Goal: Task Accomplishment & Management: Manage account settings

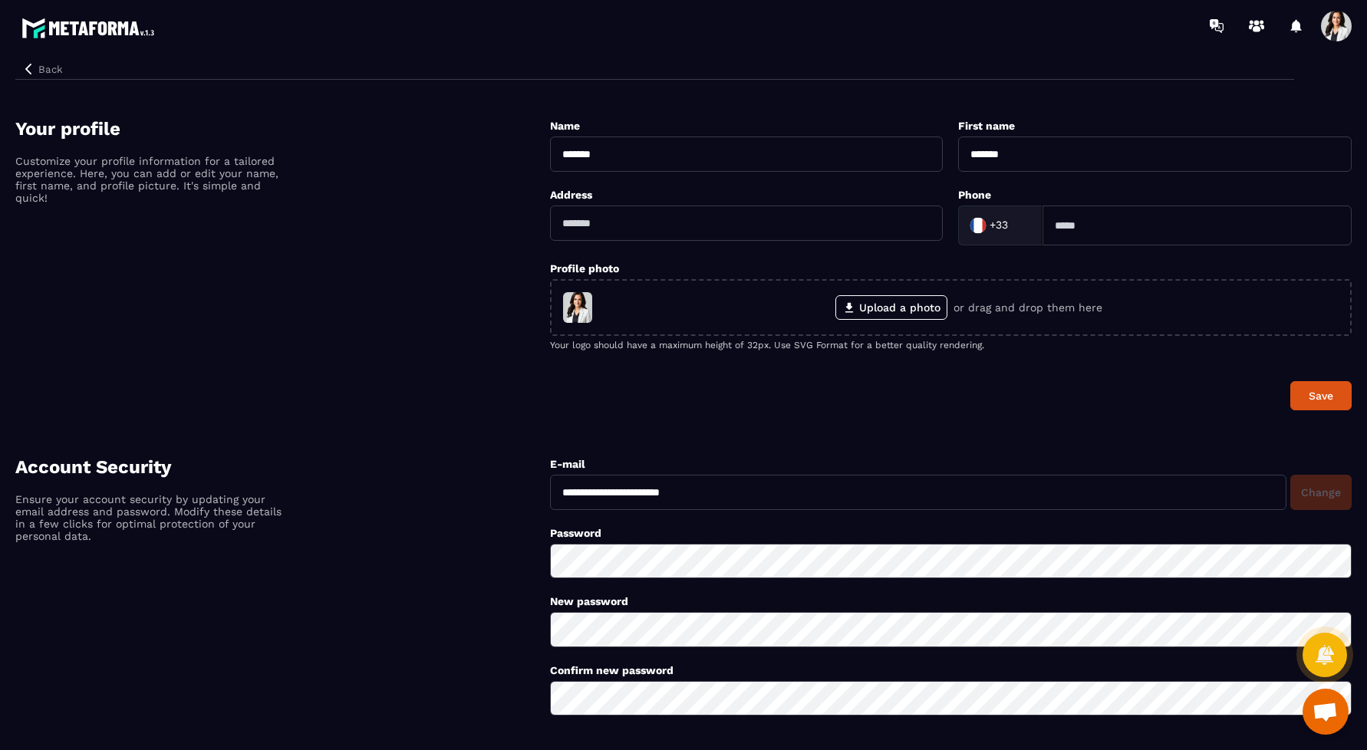
scroll to position [482, 0]
click at [1342, 27] on span at bounding box center [1336, 26] width 31 height 31
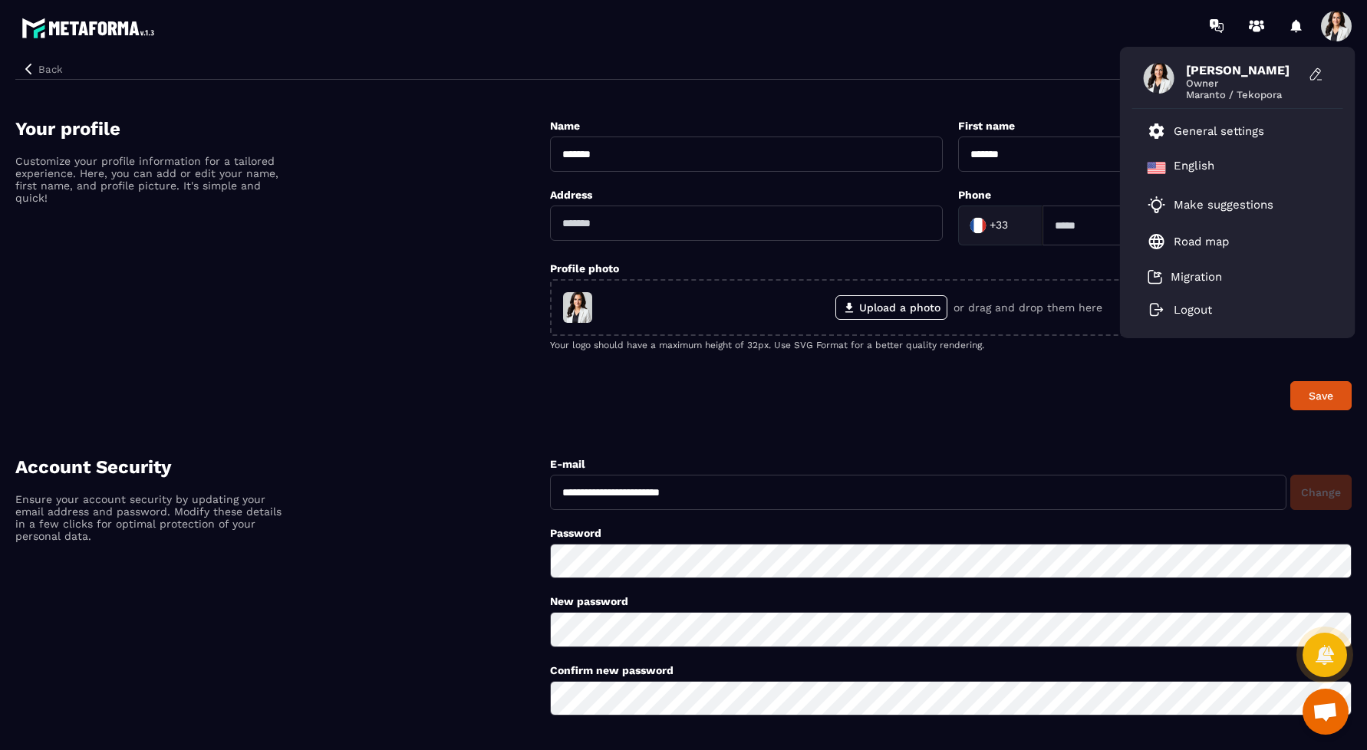
click at [1342, 27] on span at bounding box center [1336, 26] width 31 height 31
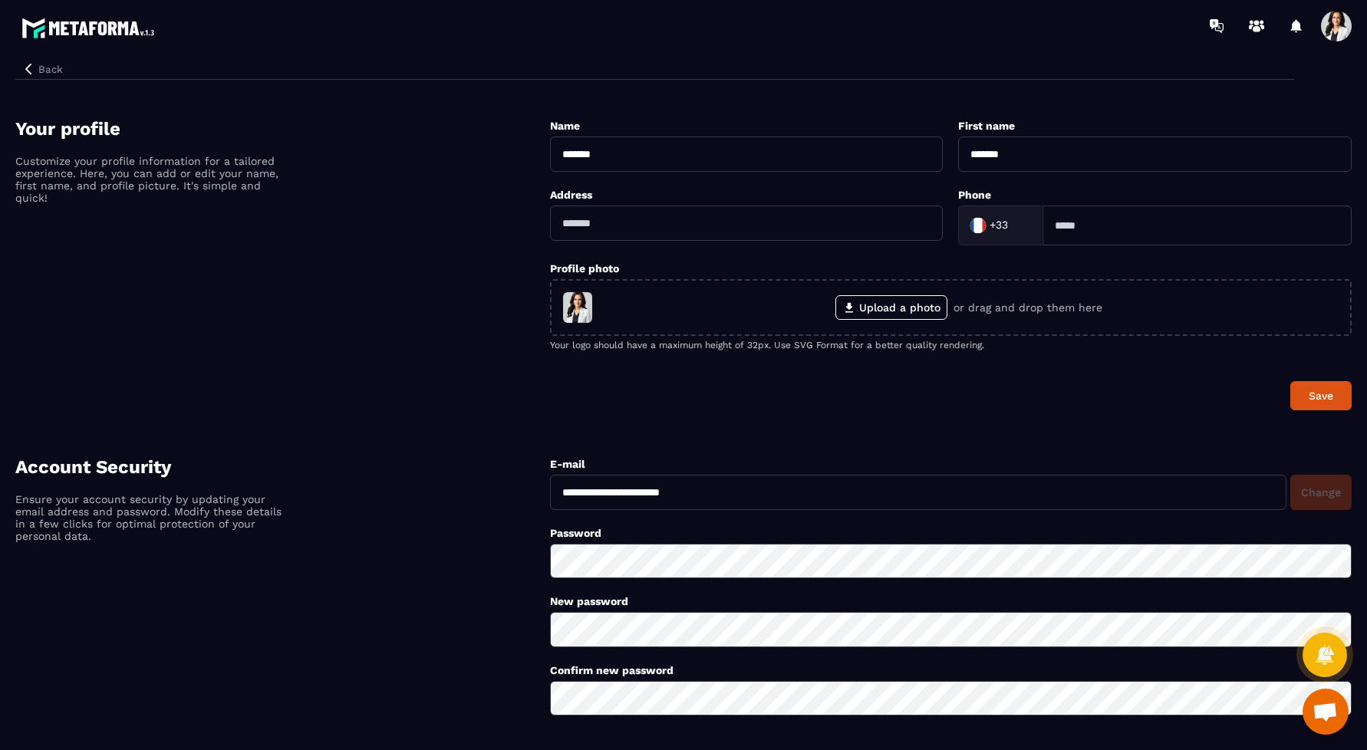
click at [1342, 27] on span at bounding box center [1336, 26] width 31 height 31
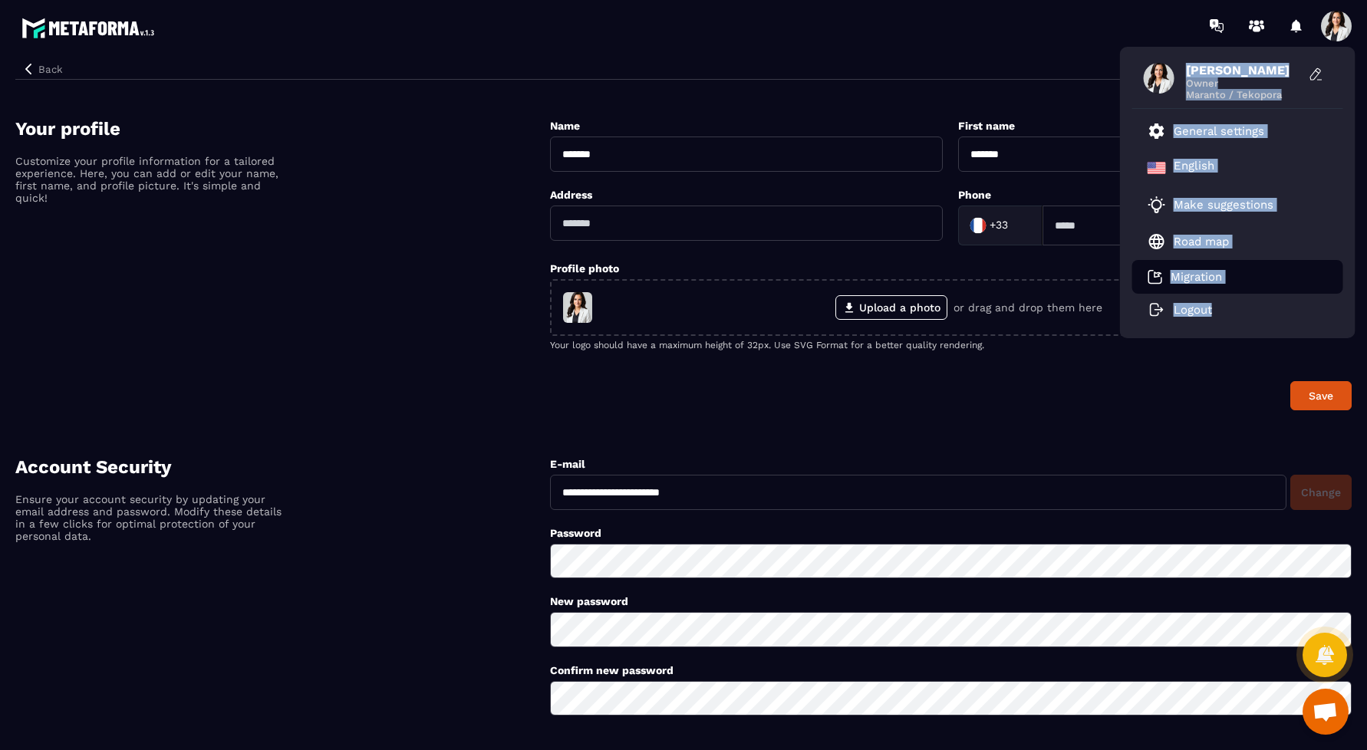
click at [1185, 276] on p "Migration" at bounding box center [1196, 277] width 51 height 14
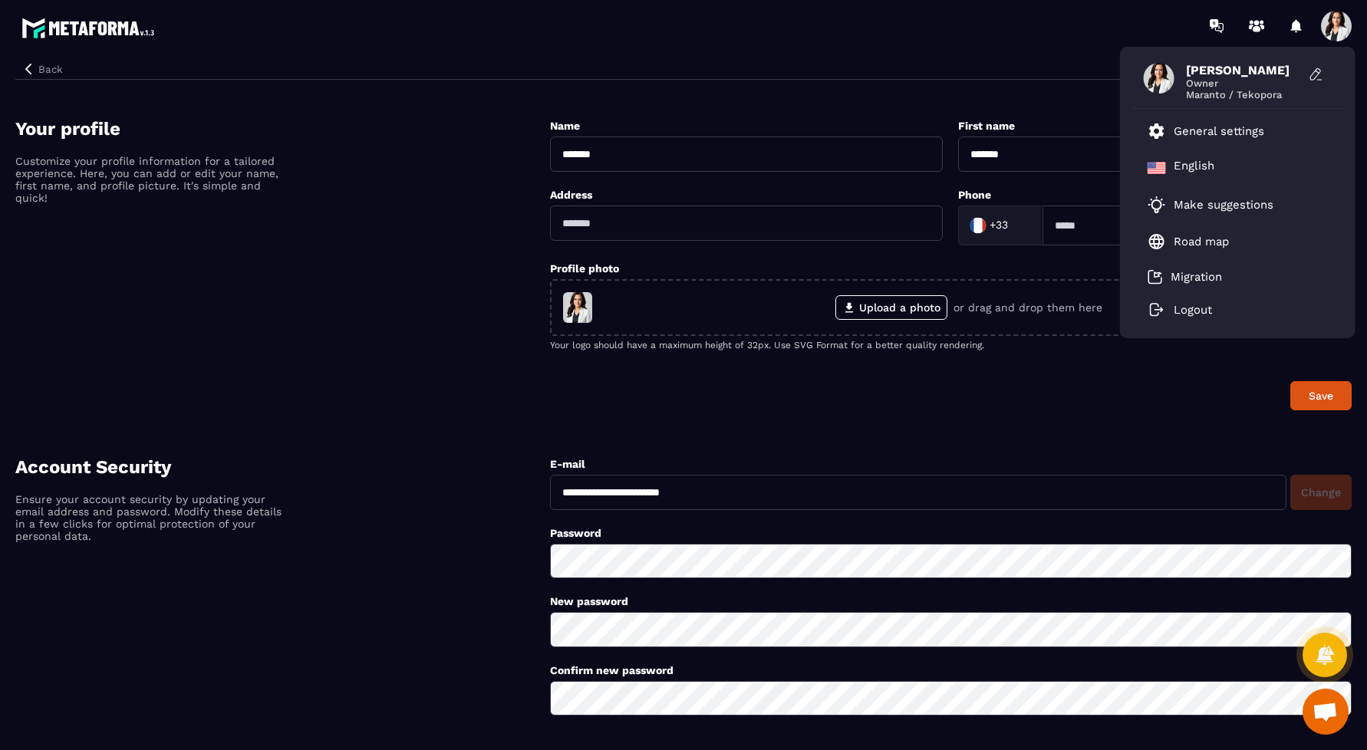
click at [1037, 53] on div "Back" at bounding box center [654, 65] width 1279 height 28
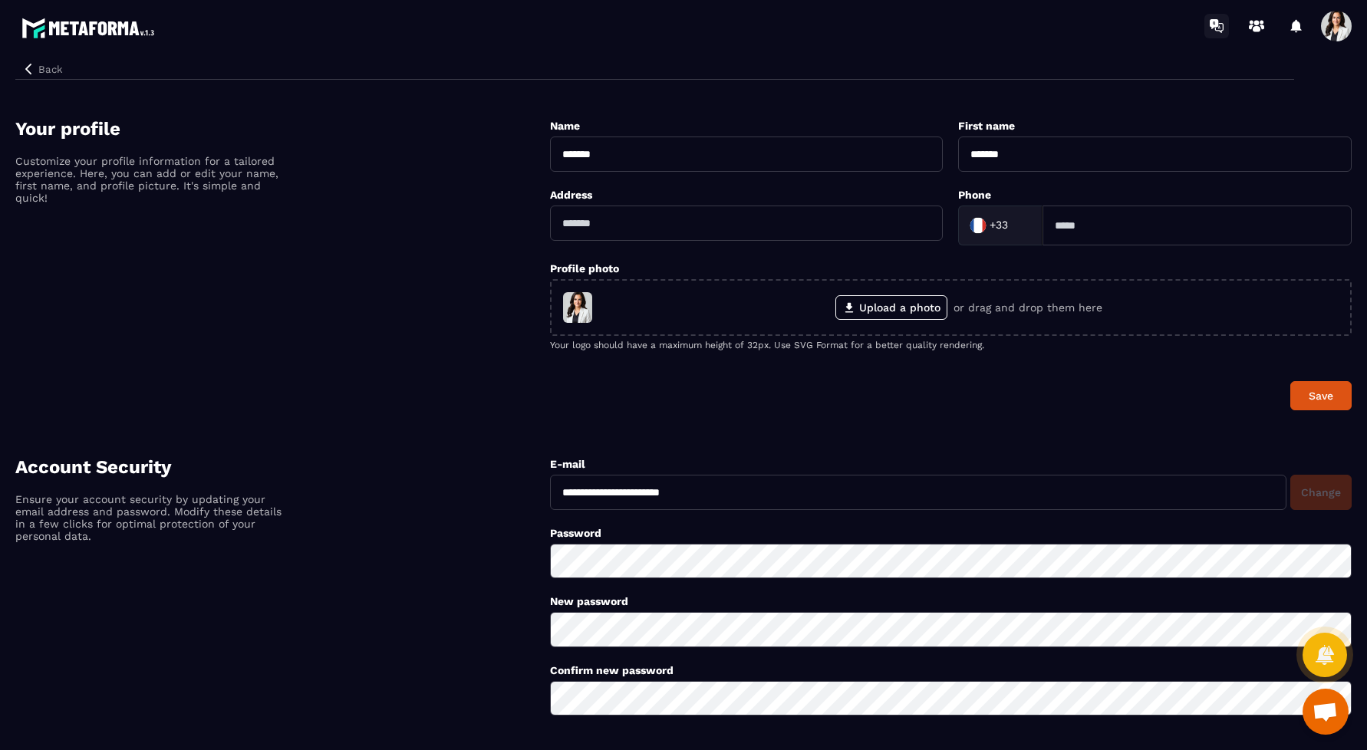
click at [1214, 25] on icon at bounding box center [1214, 24] width 8 height 10
click at [1337, 29] on span at bounding box center [1336, 26] width 31 height 31
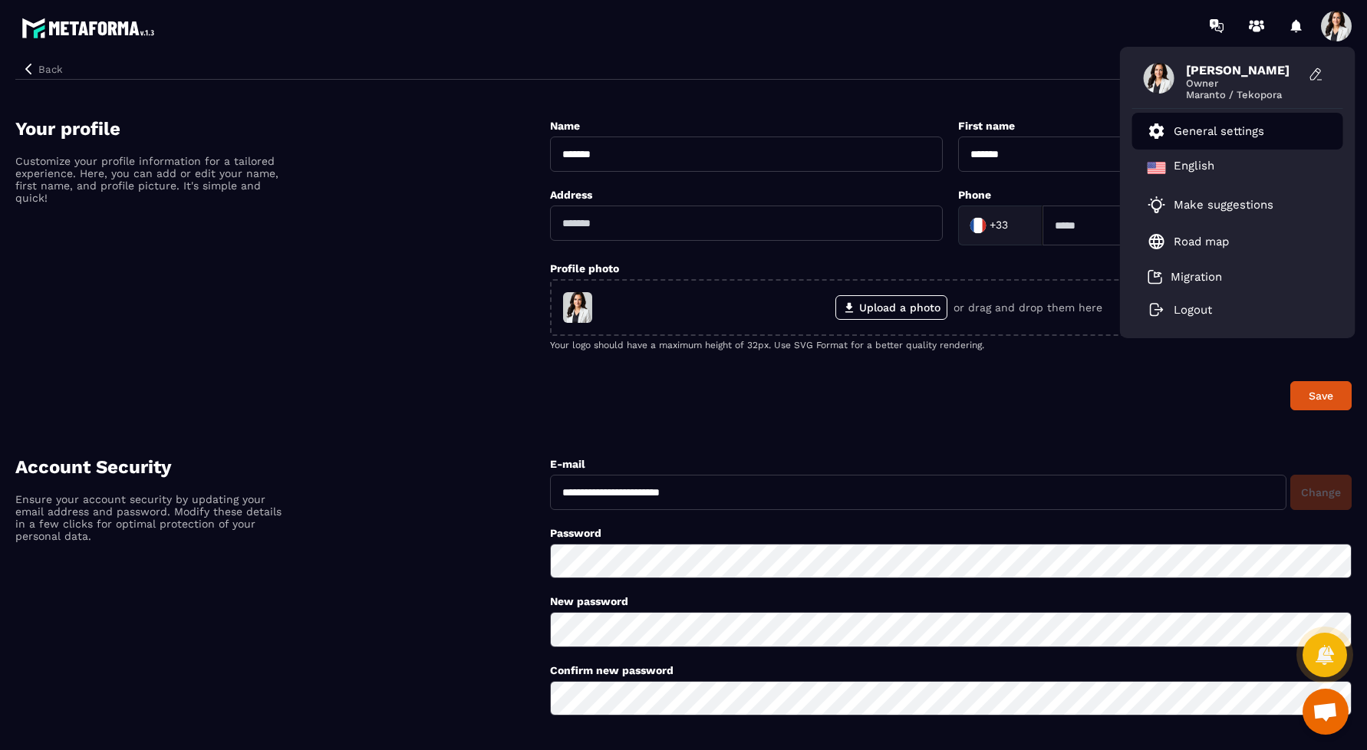
click at [1241, 130] on p "General settings" at bounding box center [1219, 131] width 91 height 14
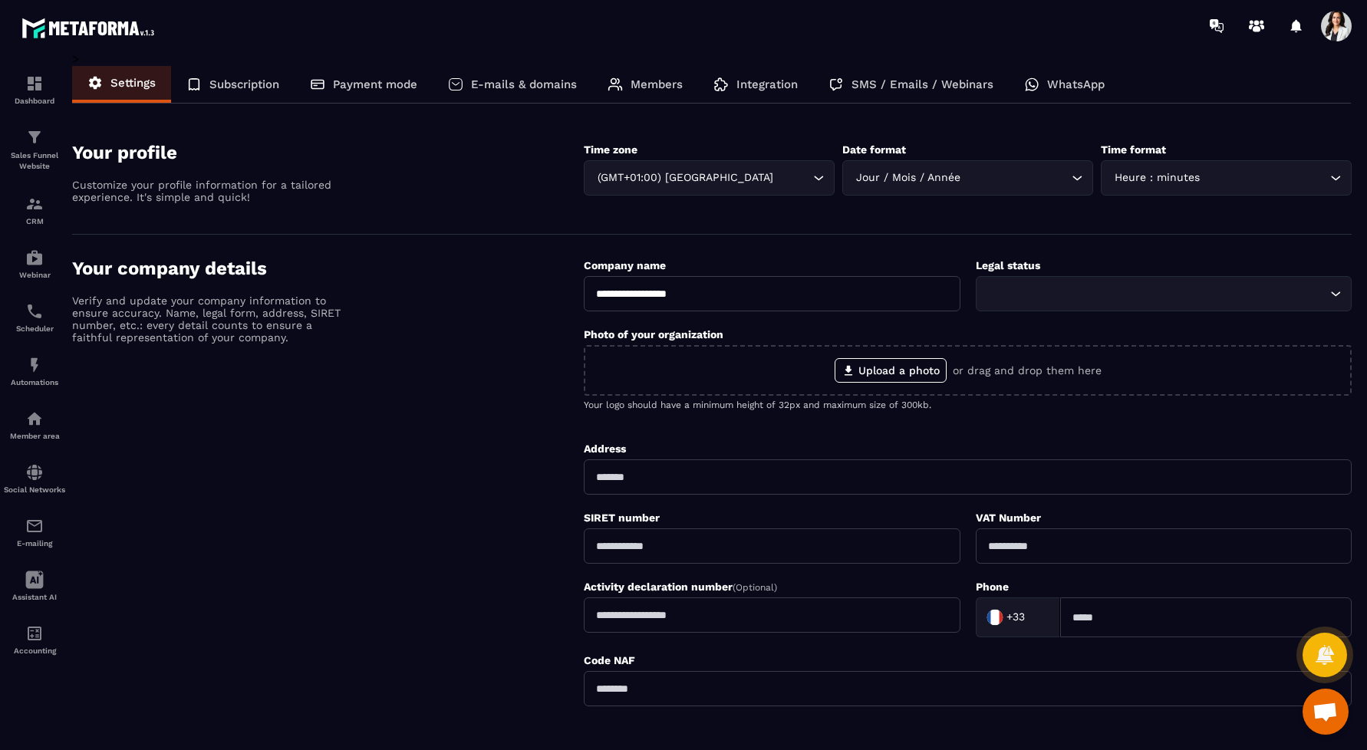
click at [1332, 25] on span at bounding box center [1336, 26] width 31 height 31
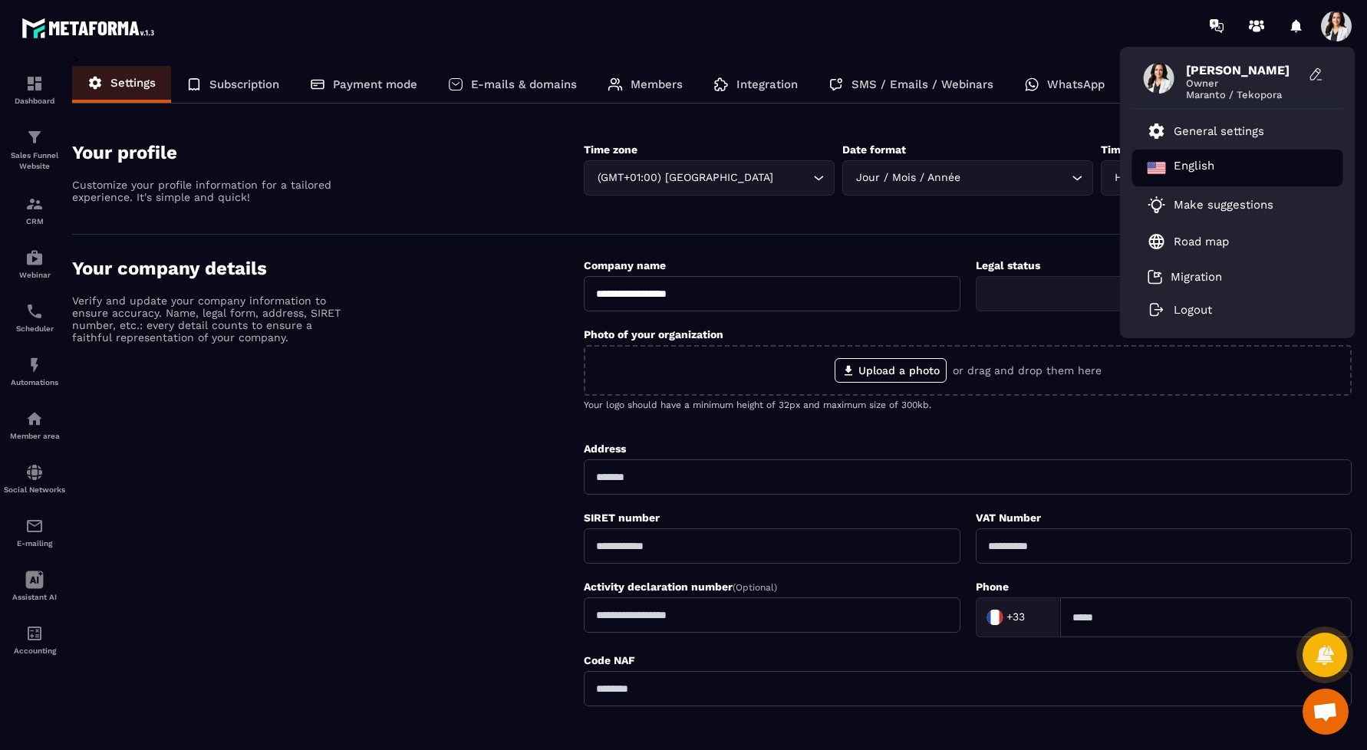
click at [1209, 164] on p "English" at bounding box center [1194, 168] width 41 height 18
